Goal: Go to known website: Access a specific website the user already knows

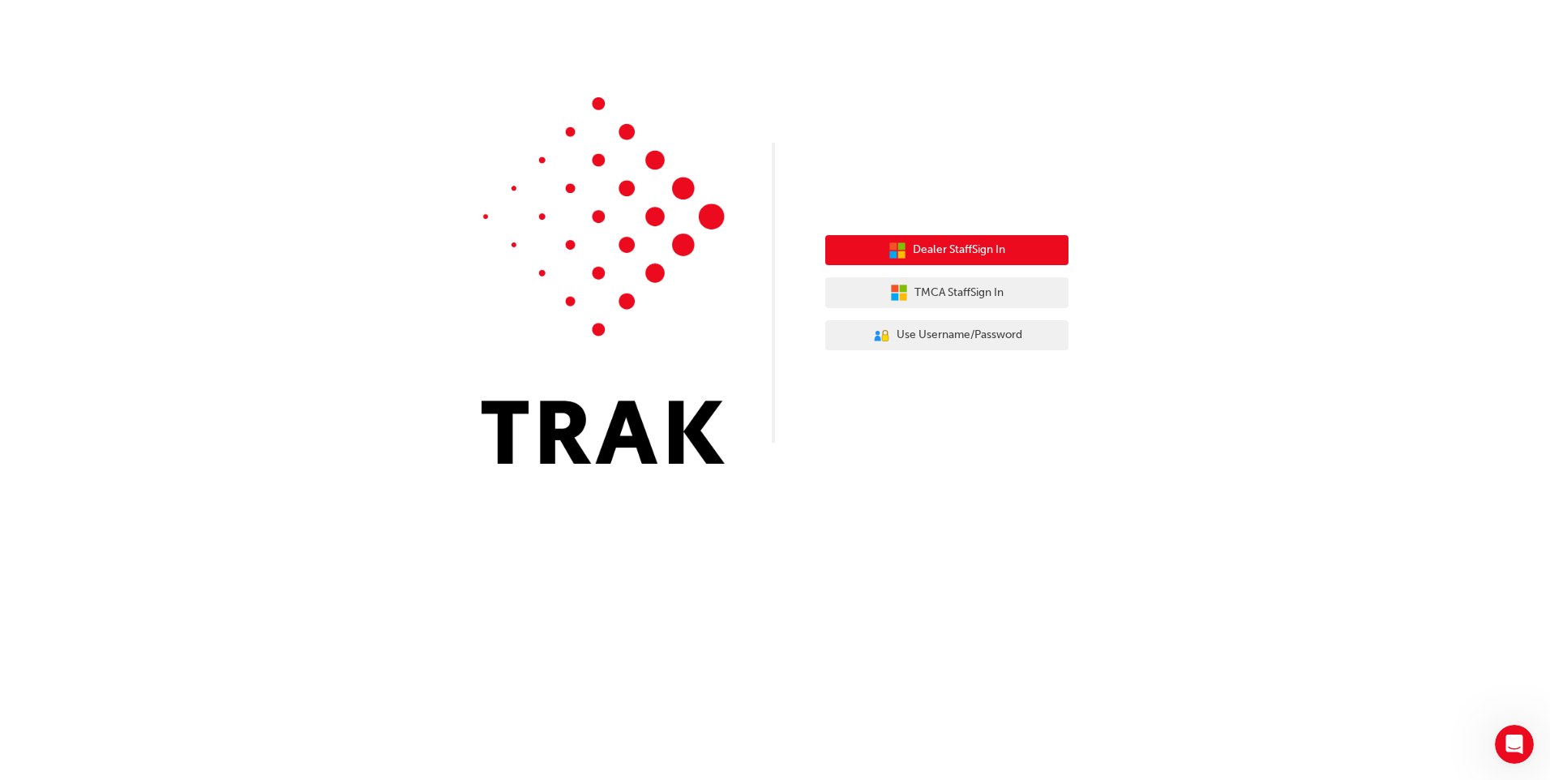
click at [947, 241] on button "Dealer Staff Sign In" at bounding box center [946, 250] width 243 height 31
